Goal: Information Seeking & Learning: Learn about a topic

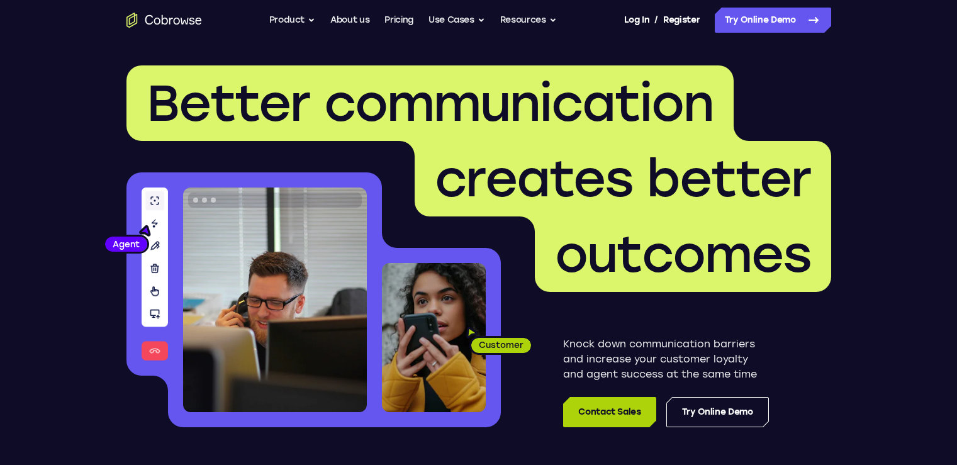
click at [625, 408] on link "Contact Sales" at bounding box center [609, 412] width 93 height 30
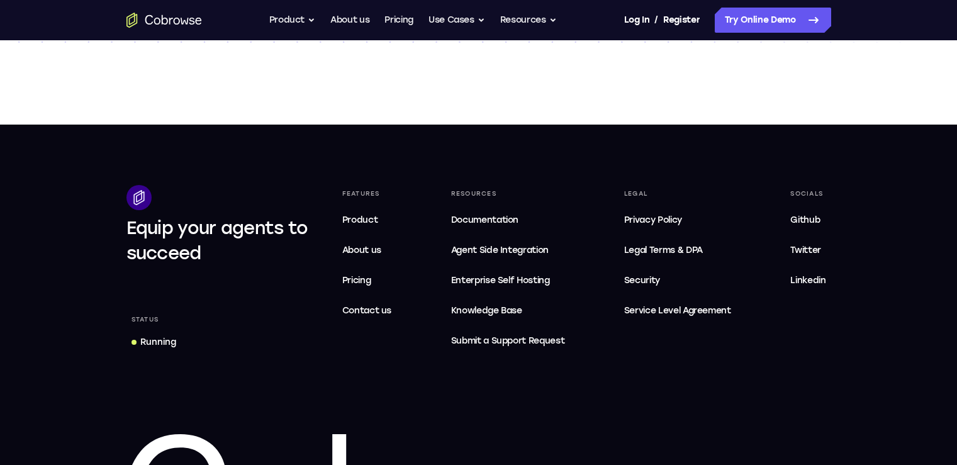
scroll to position [566, 0]
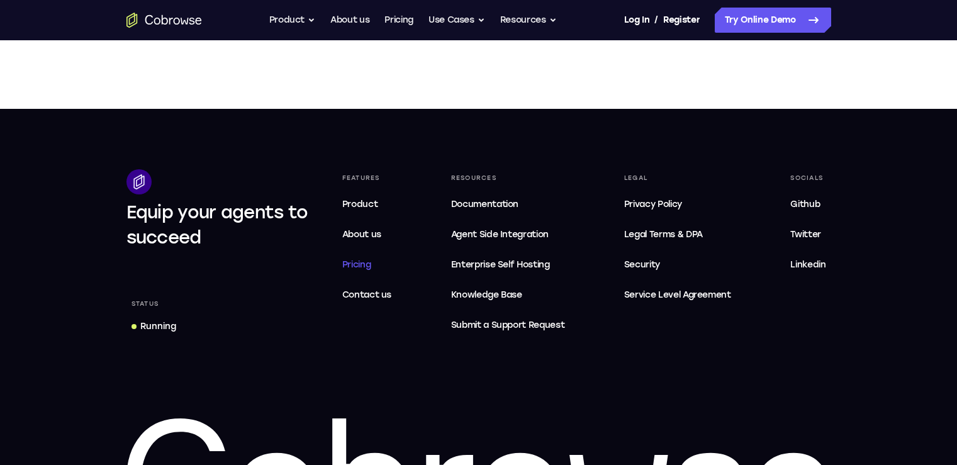
click at [371, 263] on span "Pricing" at bounding box center [356, 264] width 29 height 11
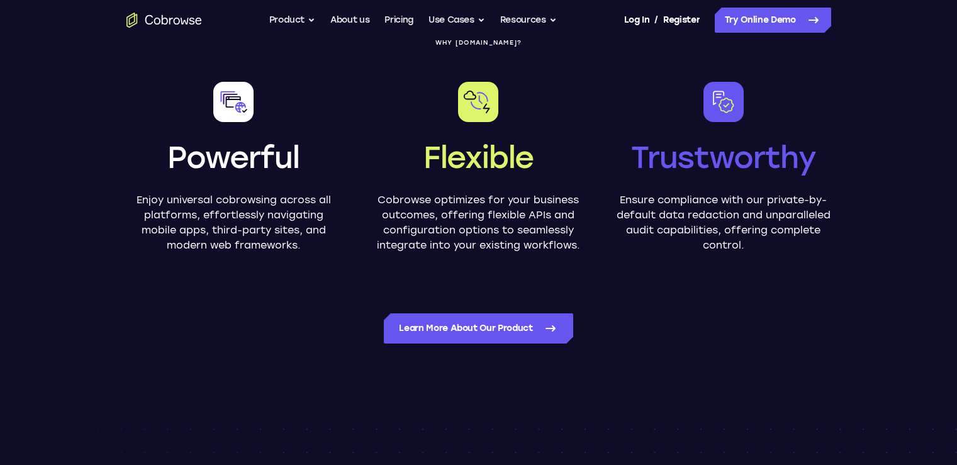
scroll to position [755, 0]
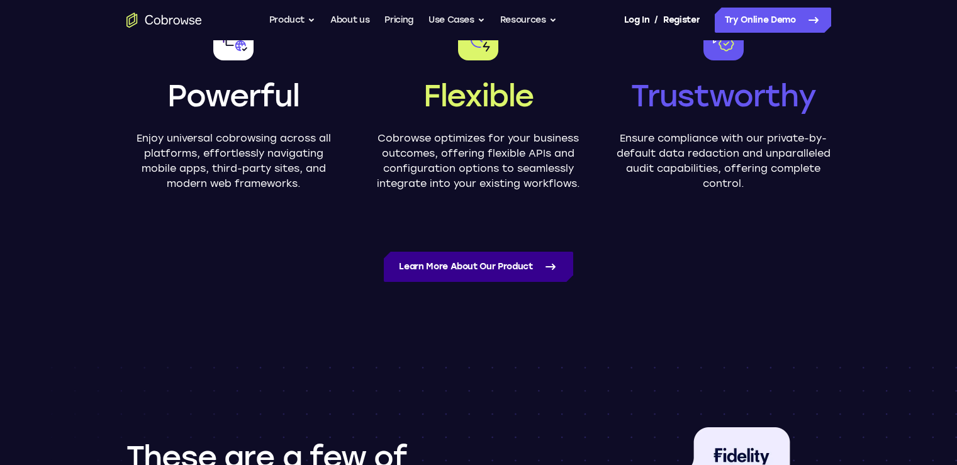
click at [429, 266] on link "Learn more about our product" at bounding box center [478, 267] width 189 height 30
